Goal: Information Seeking & Learning: Check status

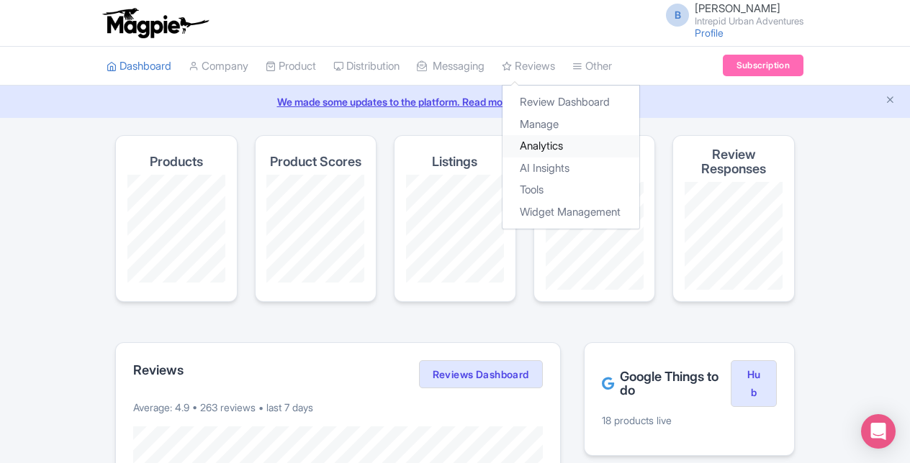
click at [553, 152] on link "Analytics" at bounding box center [570, 146] width 137 height 22
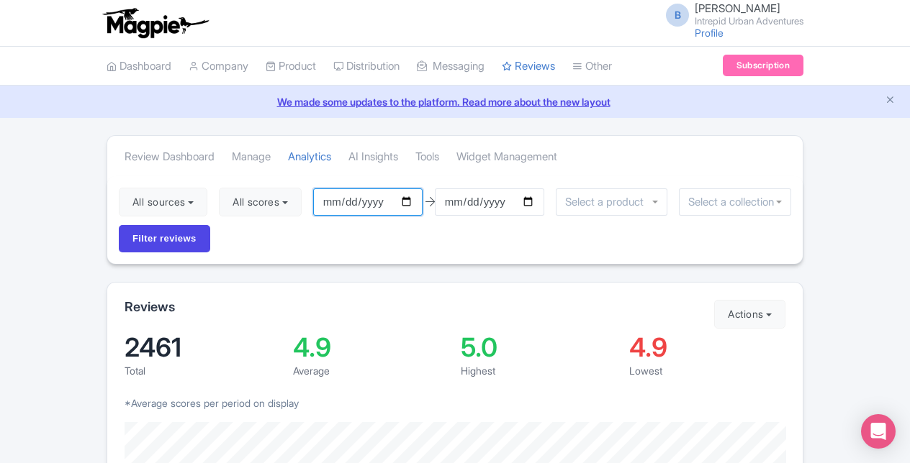
click at [408, 196] on input "[DATE]" at bounding box center [367, 202] width 109 height 27
type input "[DATE]"
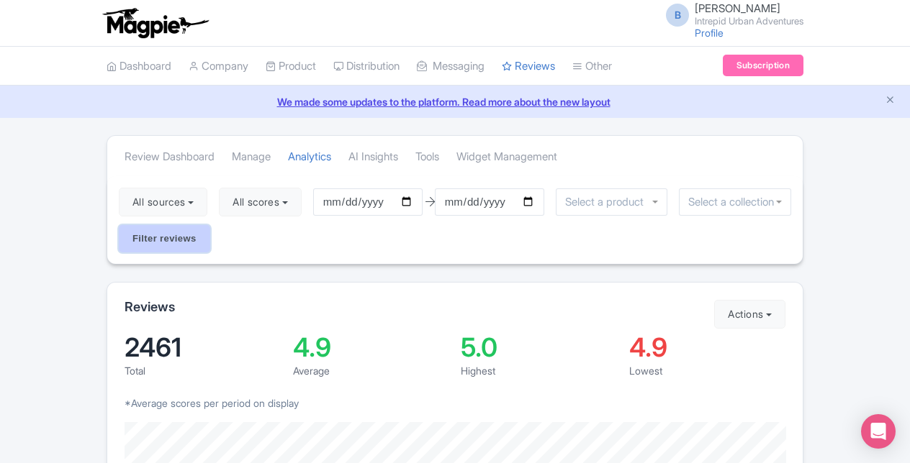
click at [181, 229] on input "Filter reviews" at bounding box center [164, 238] width 91 height 27
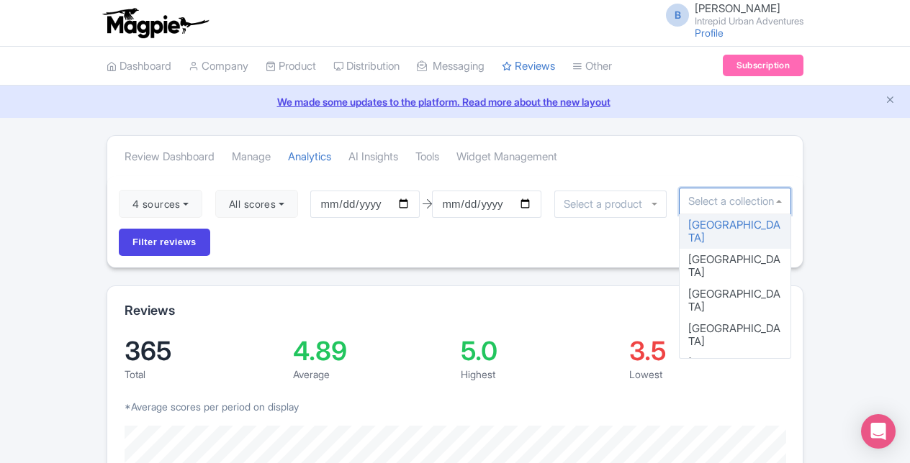
click at [744, 200] on input "select-one" at bounding box center [735, 201] width 94 height 13
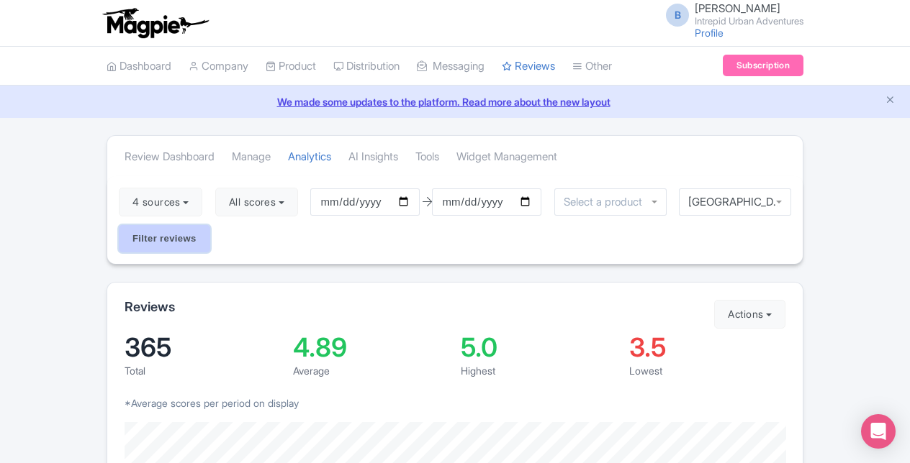
click at [193, 237] on input "Filter reviews" at bounding box center [164, 238] width 91 height 27
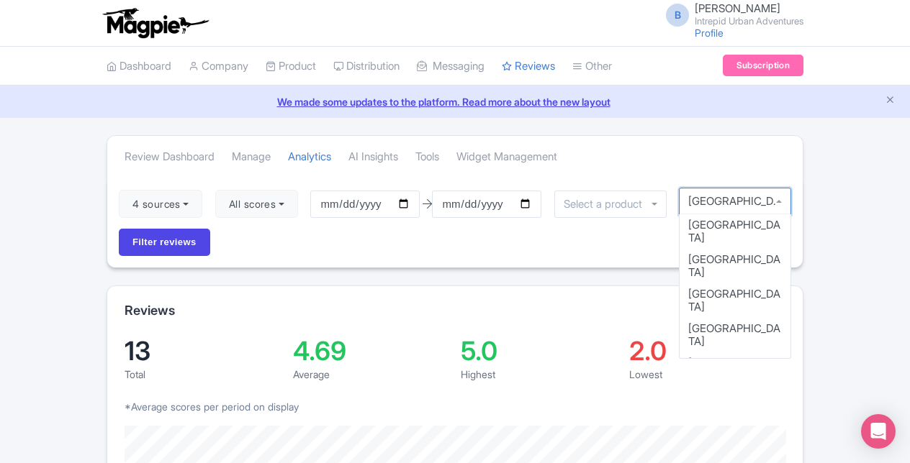
scroll to position [50, 0]
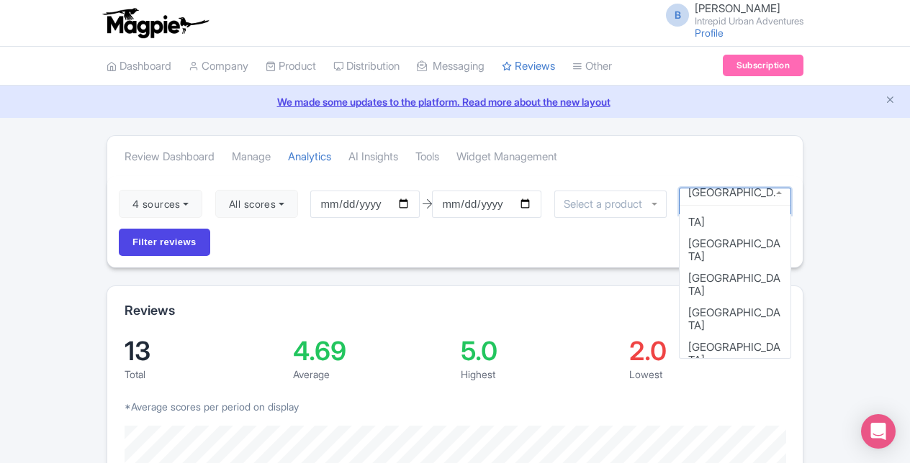
click at [779, 197] on div "[GEOGRAPHIC_DATA]" at bounding box center [735, 201] width 112 height 27
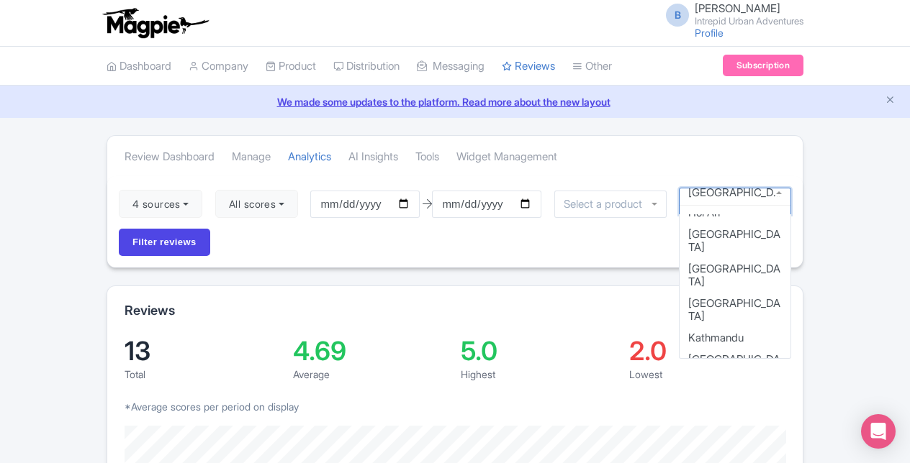
scroll to position [579, 0]
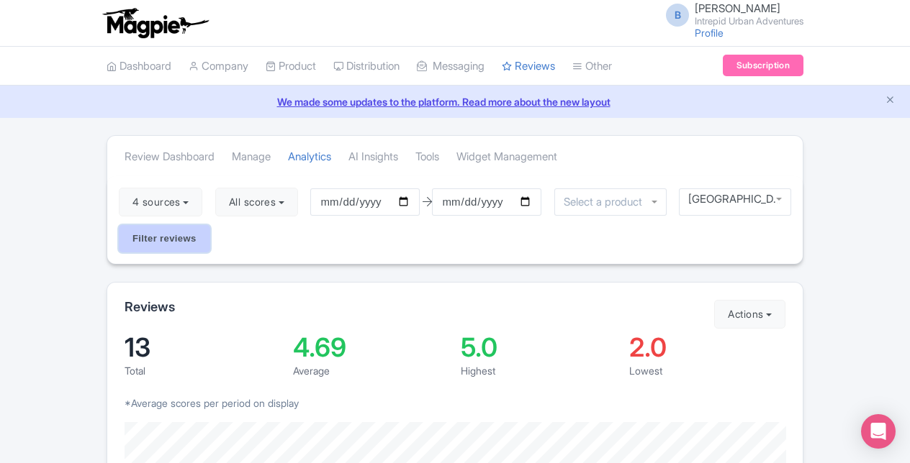
click at [189, 239] on input "Filter reviews" at bounding box center [164, 238] width 91 height 27
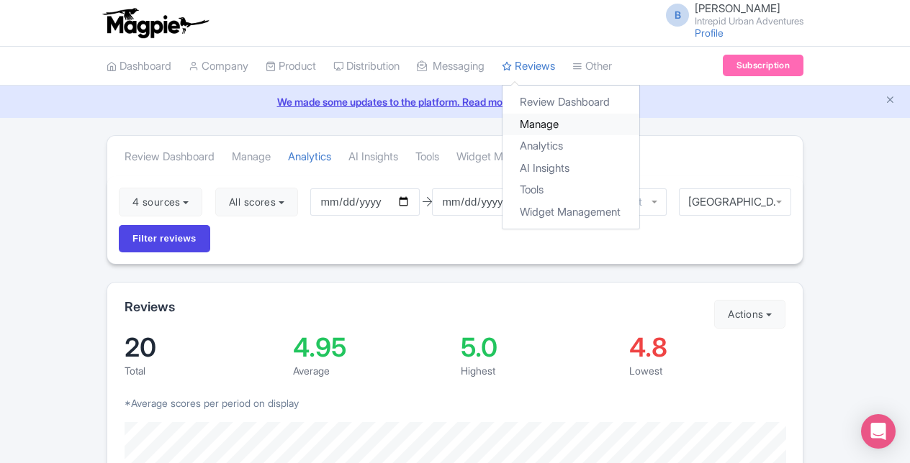
click at [558, 122] on link "Manage" at bounding box center [570, 125] width 137 height 22
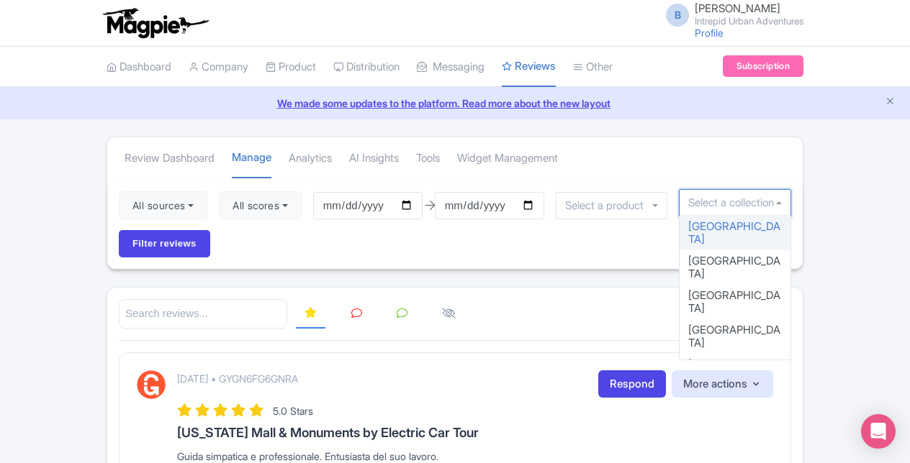
click at [776, 195] on div at bounding box center [735, 202] width 112 height 27
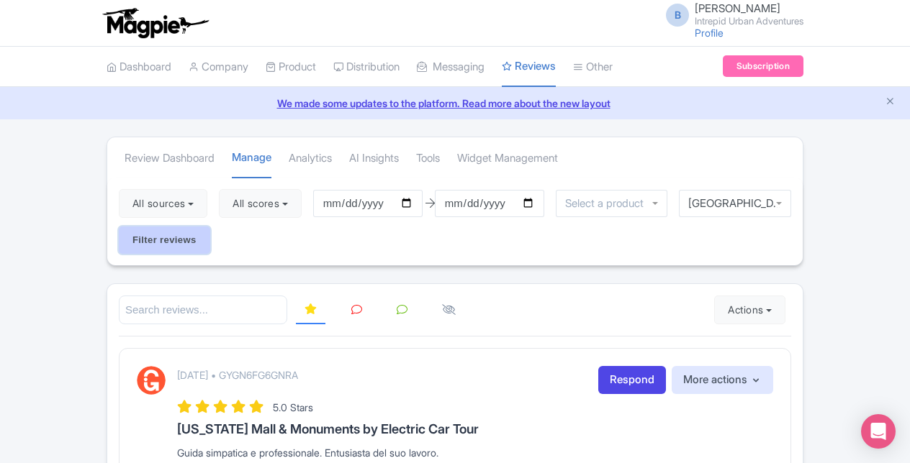
click at [167, 245] on input "Filter reviews" at bounding box center [164, 240] width 91 height 27
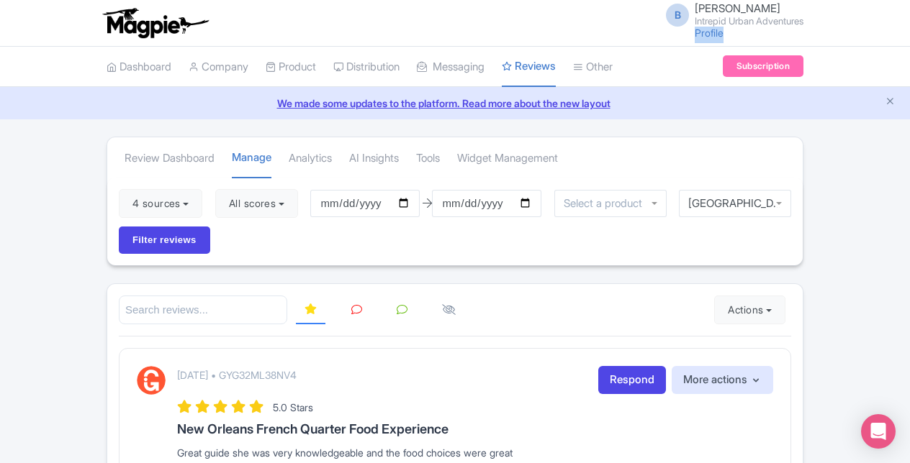
drag, startPoint x: 908, startPoint y: 24, endPoint x: 917, endPoint y: 46, distance: 23.5
click at [909, 46] on html "B [PERSON_NAME] Intrepid Urban Adventures Profile Users Settings Sign out Dashb…" at bounding box center [455, 231] width 910 height 463
click at [716, 103] on link "We made some updates to the platform. Read more about the new layout" at bounding box center [455, 103] width 892 height 15
